Goal: Find specific page/section: Find specific page/section

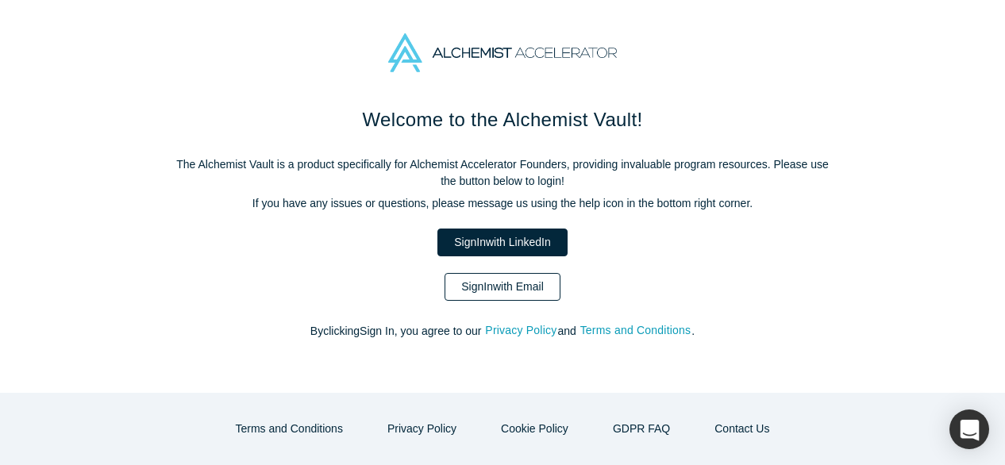
click at [505, 289] on link "Sign In with Email" at bounding box center [502, 287] width 116 height 28
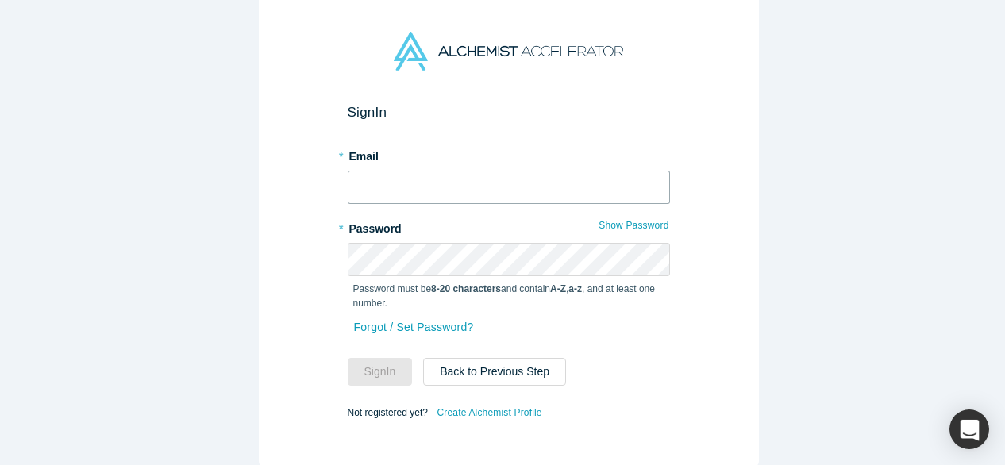
type input "[EMAIL_ADDRESS][DOMAIN_NAME]"
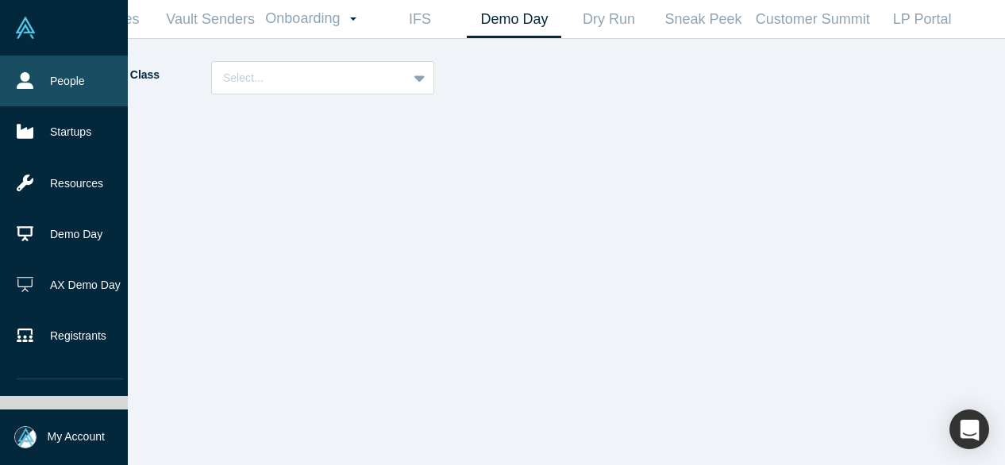
click at [33, 84] on link "People" at bounding box center [70, 81] width 140 height 51
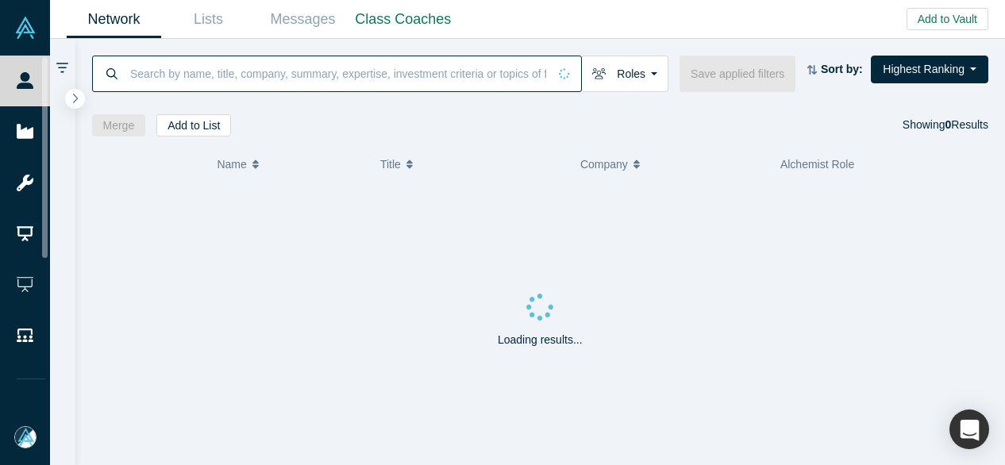
click at [173, 79] on input at bounding box center [338, 73] width 419 height 37
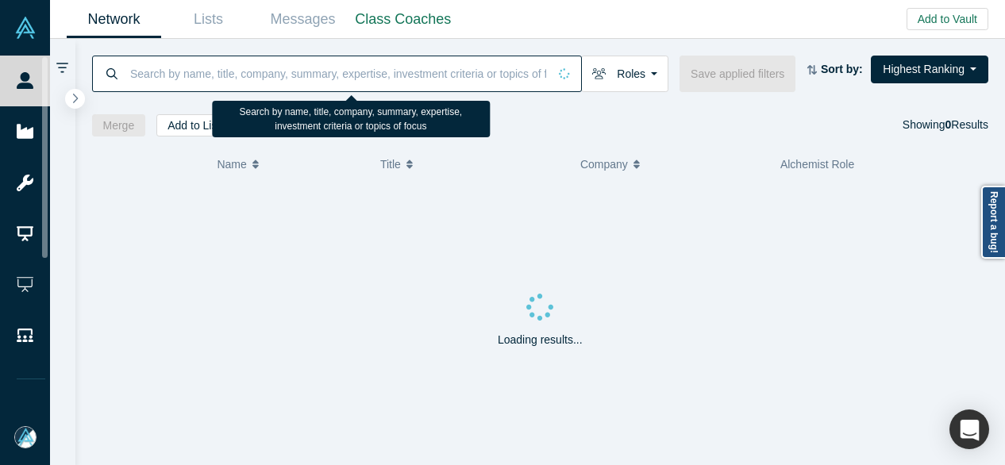
paste input "[PERSON_NAME]"
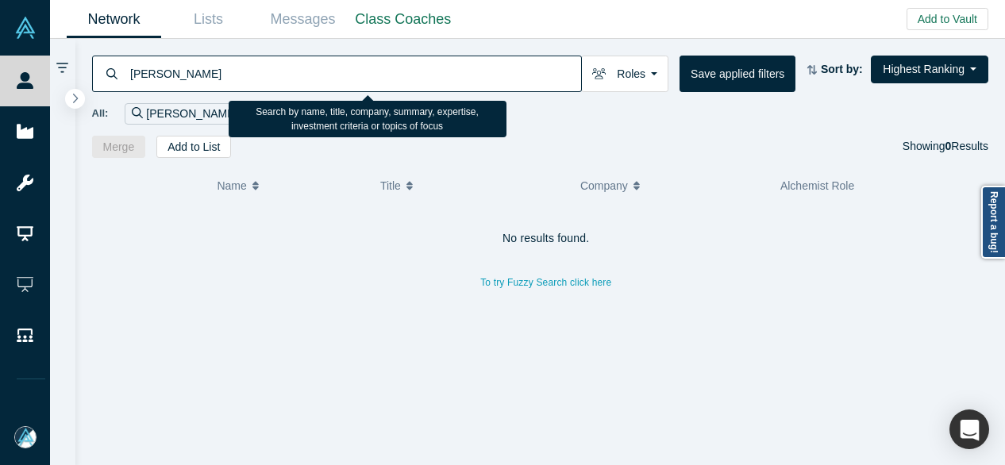
drag, startPoint x: 192, startPoint y: 75, endPoint x: 129, endPoint y: 80, distance: 62.9
click at [129, 79] on input "[PERSON_NAME]" at bounding box center [355, 73] width 452 height 37
paste input "[PERSON_NAME]"
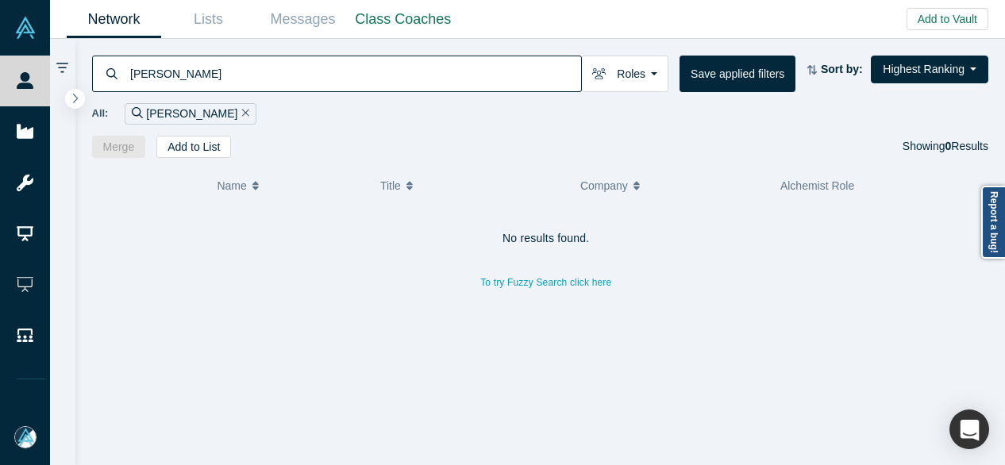
type input "[PERSON_NAME]"
